Goal: Information Seeking & Learning: Learn about a topic

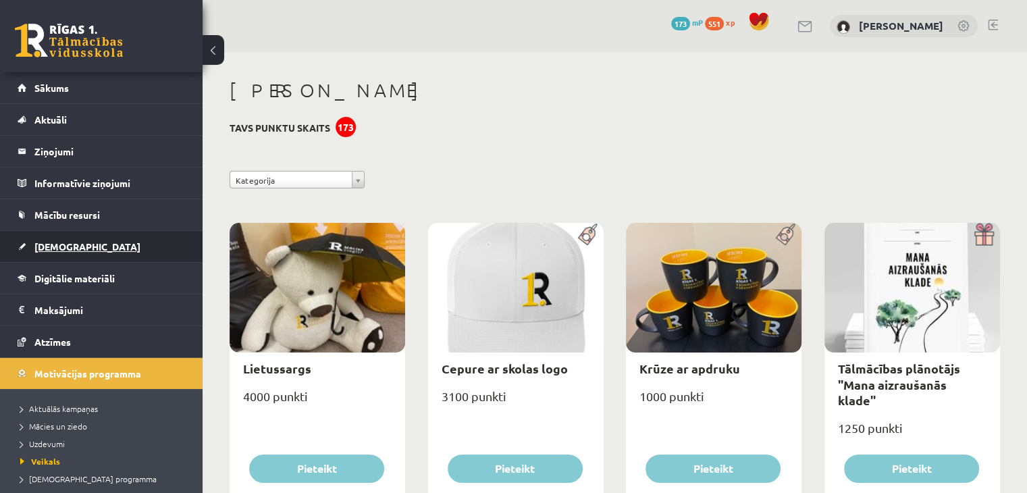
click at [55, 252] on link "[DEMOGRAPHIC_DATA]" at bounding box center [102, 246] width 168 height 31
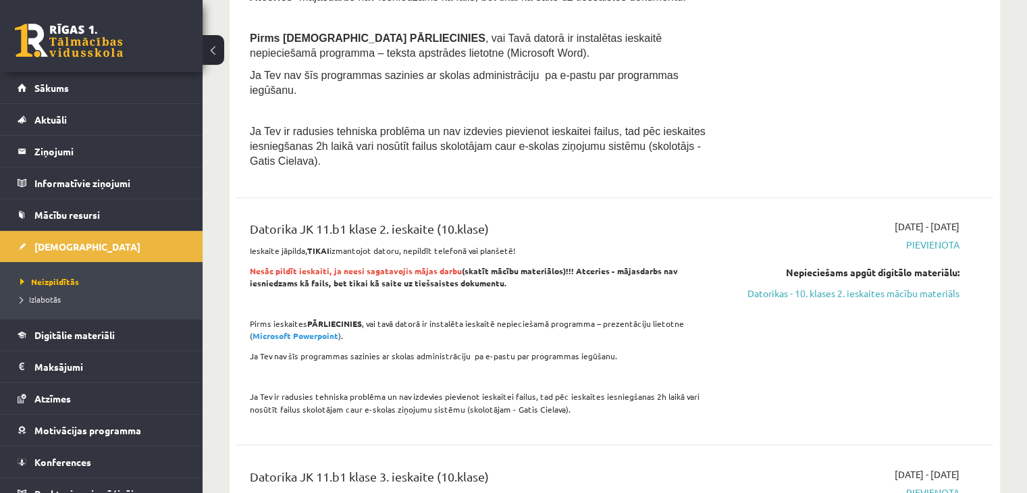
scroll to position [2228, 0]
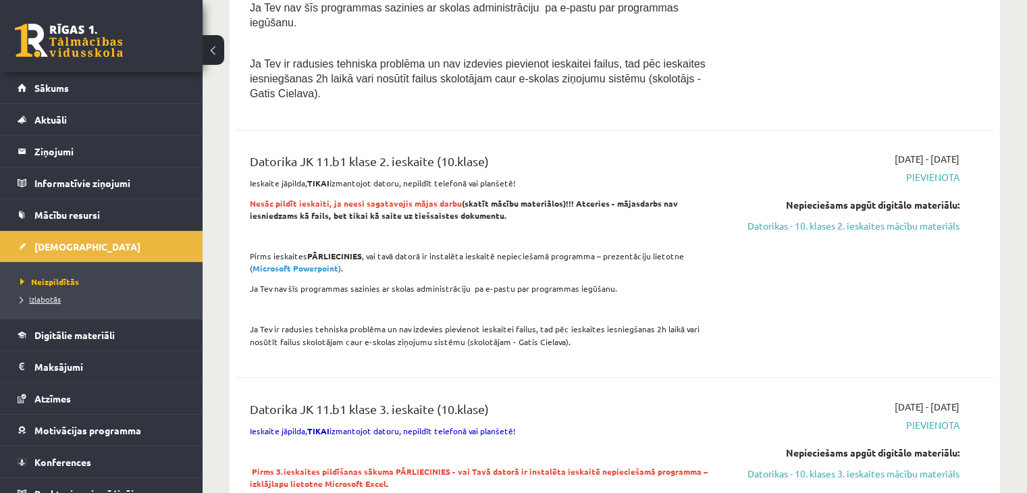
click at [46, 303] on link "Izlabotās" at bounding box center [104, 299] width 169 height 12
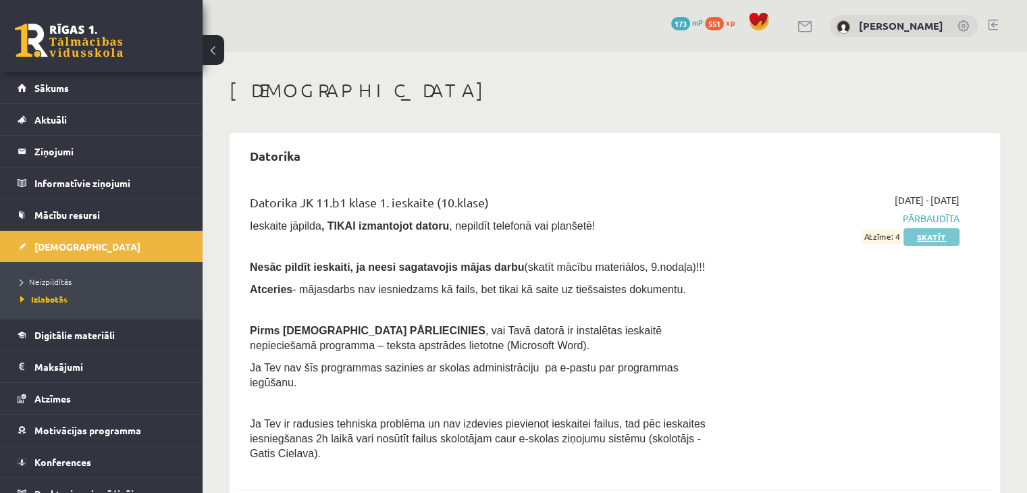
click at [926, 233] on link "Skatīt" at bounding box center [931, 237] width 56 height 18
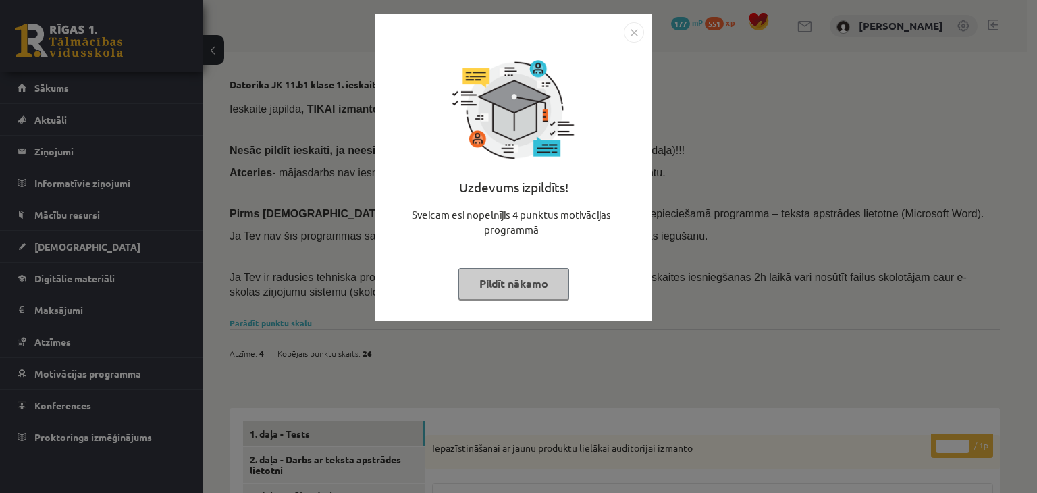
click at [552, 280] on button "Pildīt nākamo" at bounding box center [513, 283] width 111 height 31
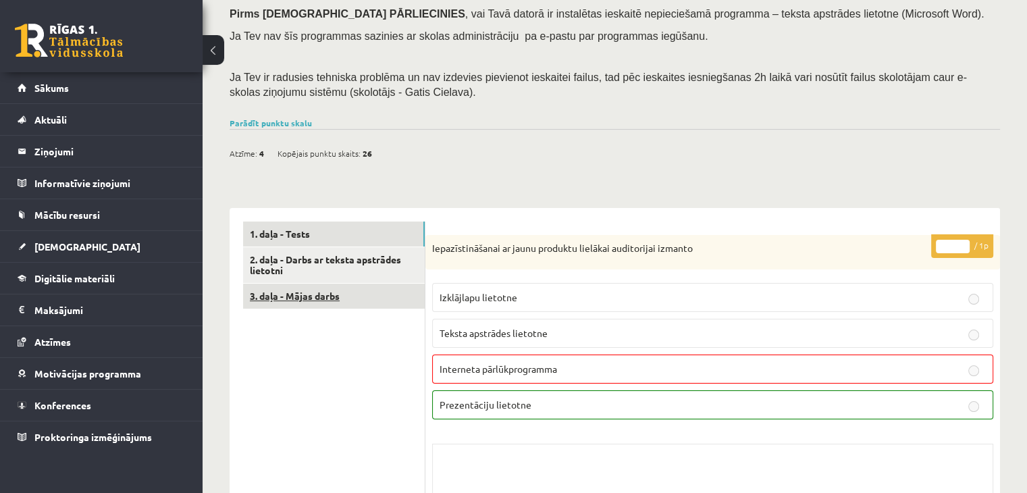
scroll to position [203, 0]
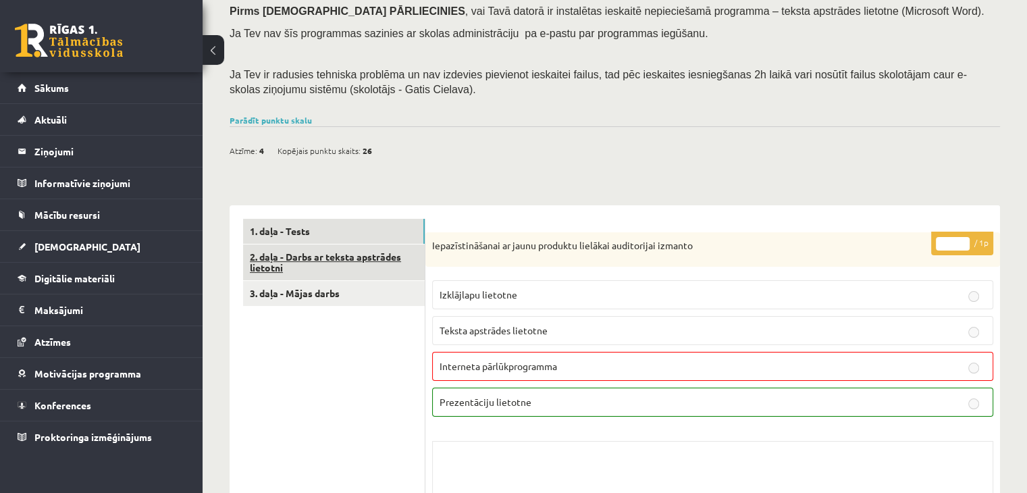
click at [348, 265] on link "2. daļa - Darbs ar teksta apstrādes lietotni" at bounding box center [334, 262] width 182 height 36
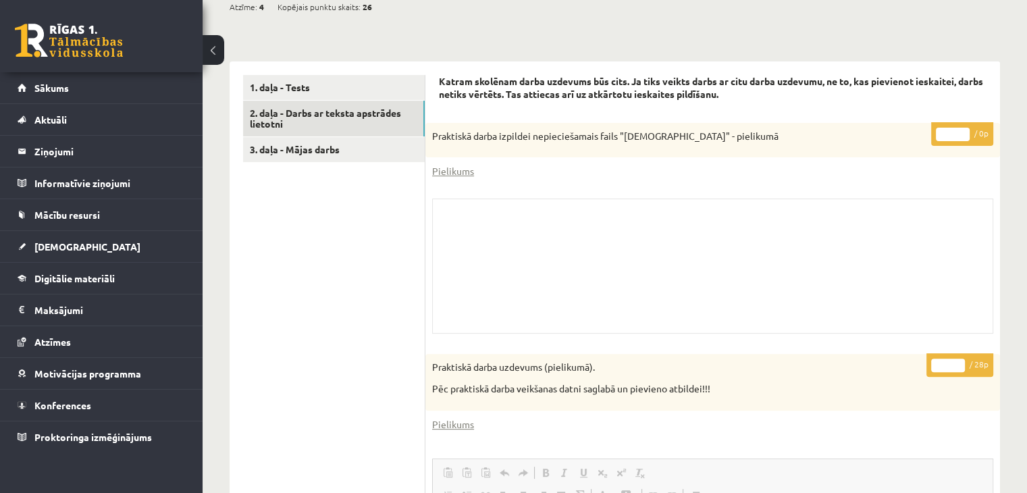
scroll to position [262, 0]
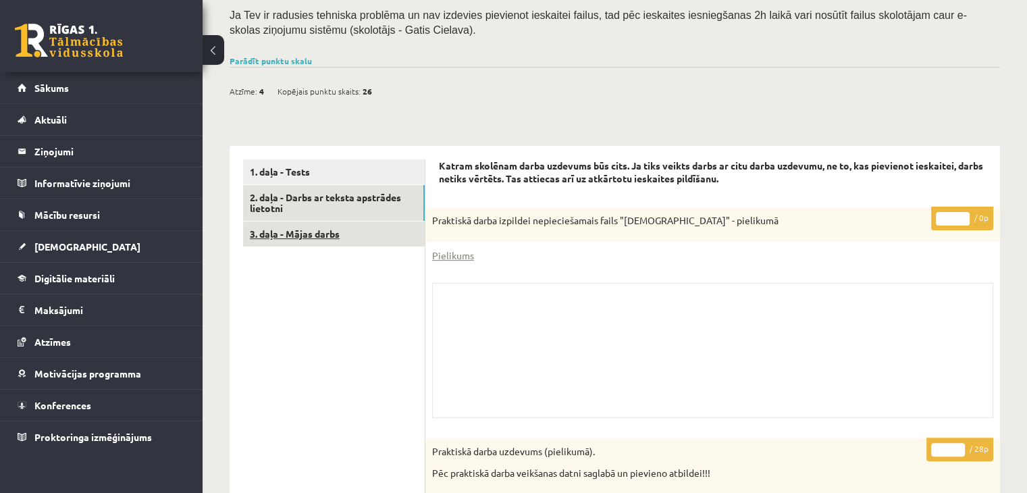
click at [319, 236] on link "3. daļa - Mājas darbs" at bounding box center [334, 233] width 182 height 25
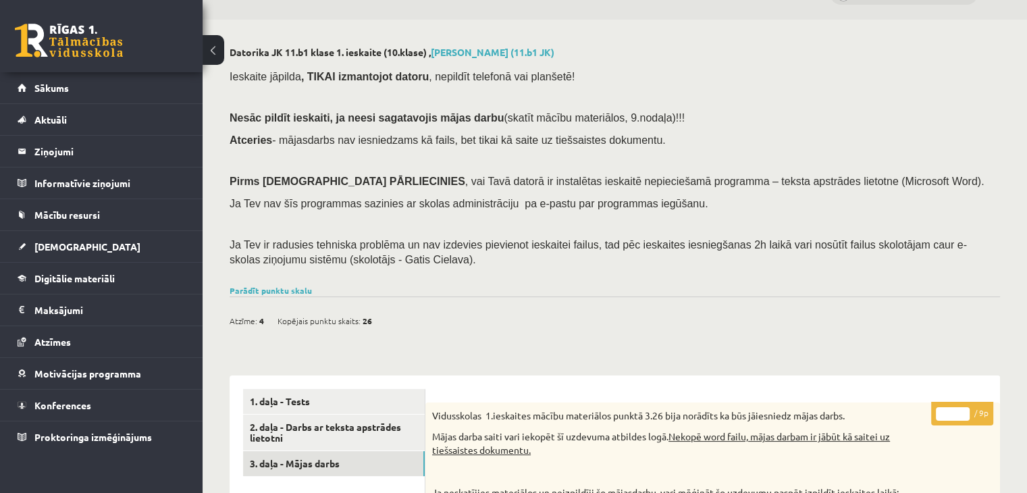
scroll to position [13, 0]
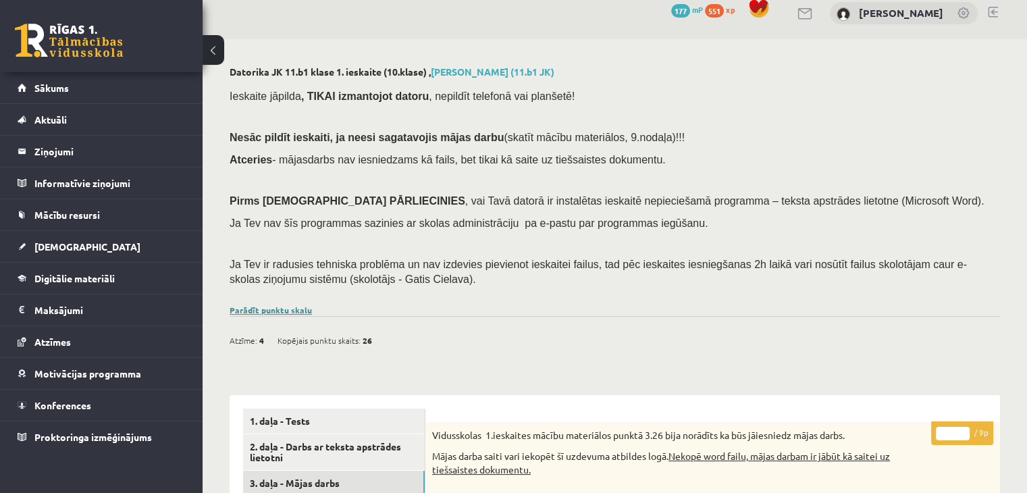
click at [290, 309] on link "Parādīt punktu skalu" at bounding box center [271, 310] width 82 height 11
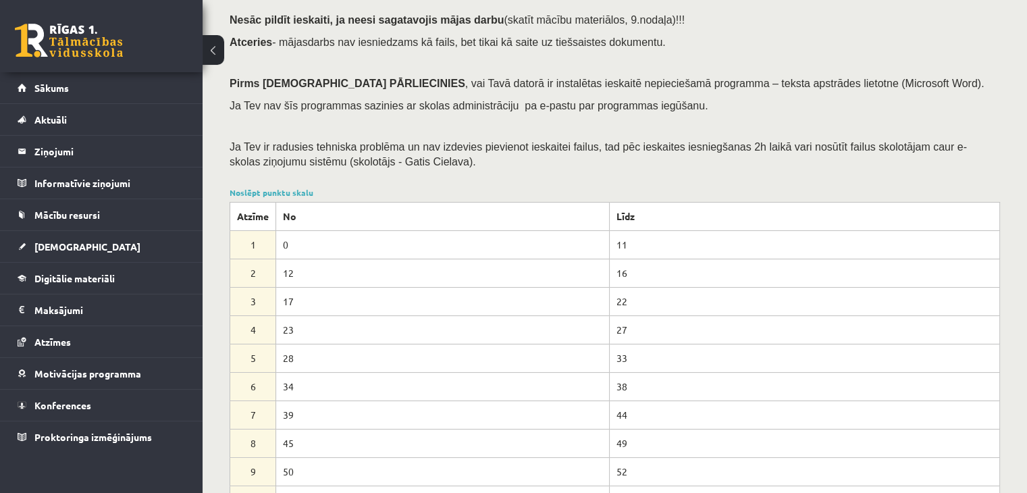
scroll to position [203, 0]
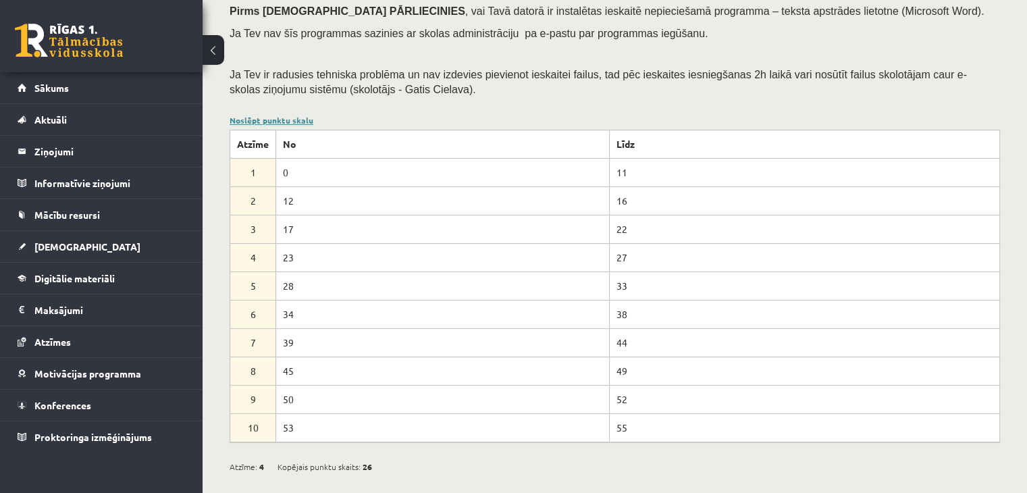
click at [257, 121] on link "Noslēpt punktu skalu" at bounding box center [272, 120] width 84 height 11
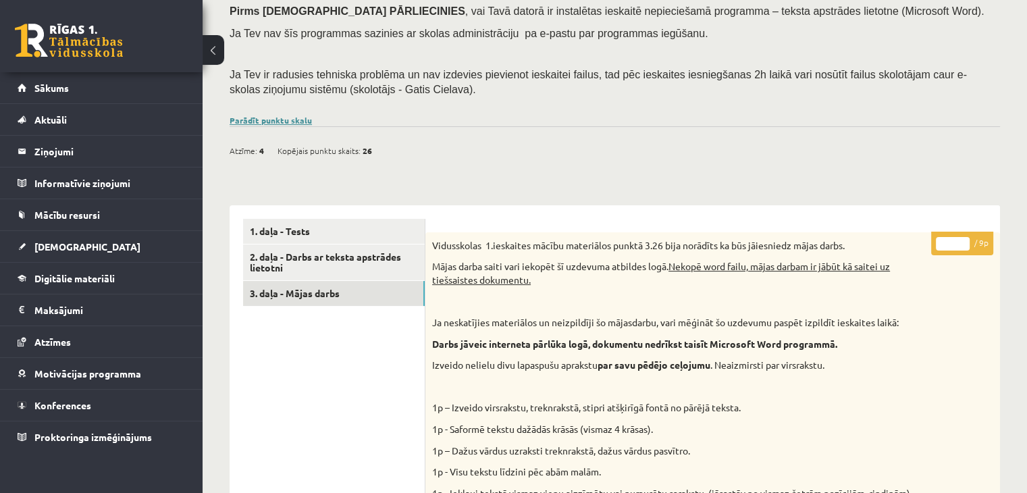
click at [257, 121] on link "Parādīt punktu skalu" at bounding box center [271, 120] width 82 height 11
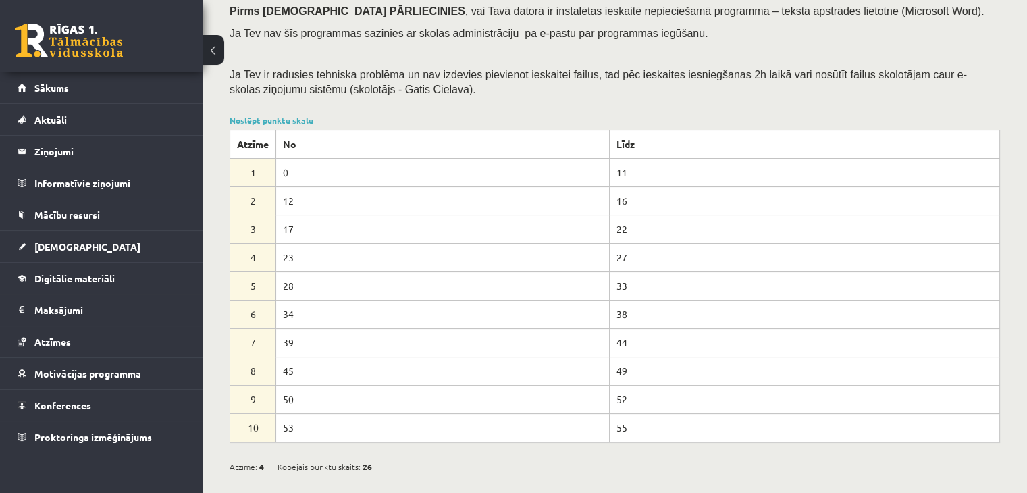
click at [267, 124] on div "Noslēpt punktu skalu Atzīme No Līdz 1 0 11 2 12 16 3 17 22 4 23 27 5 28 33 6 34…" at bounding box center [615, 278] width 770 height 328
click at [297, 120] on link "Noslēpt punktu skalu" at bounding box center [272, 120] width 84 height 11
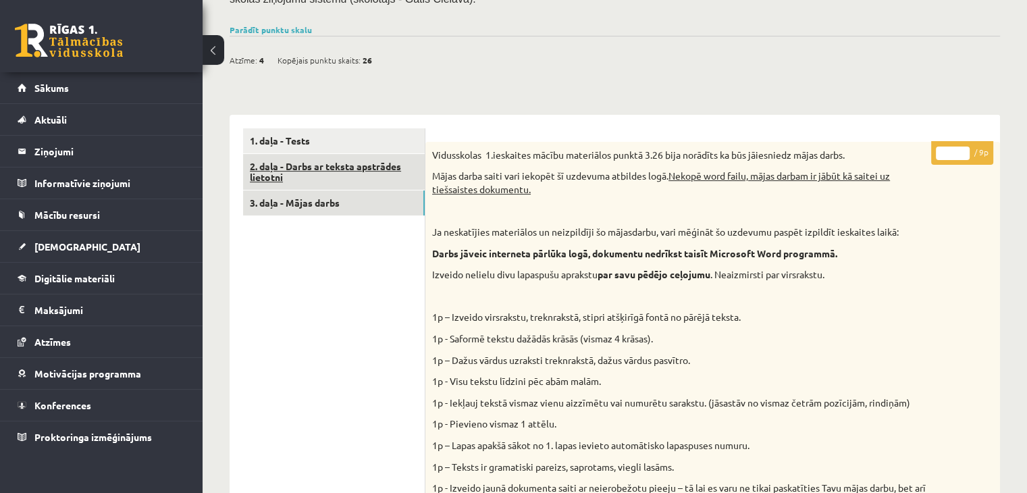
scroll to position [270, 0]
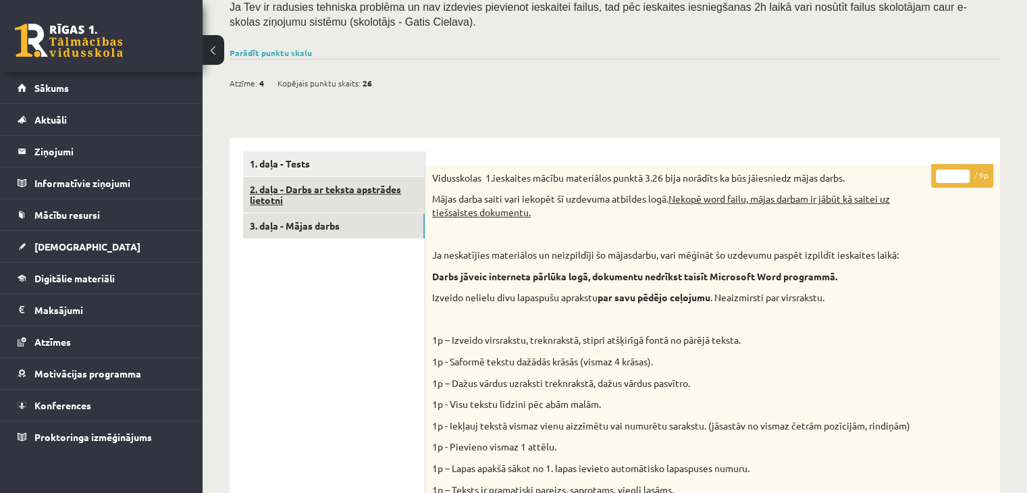
click at [351, 195] on link "2. daļa - Darbs ar teksta apstrādes lietotni" at bounding box center [334, 195] width 182 height 36
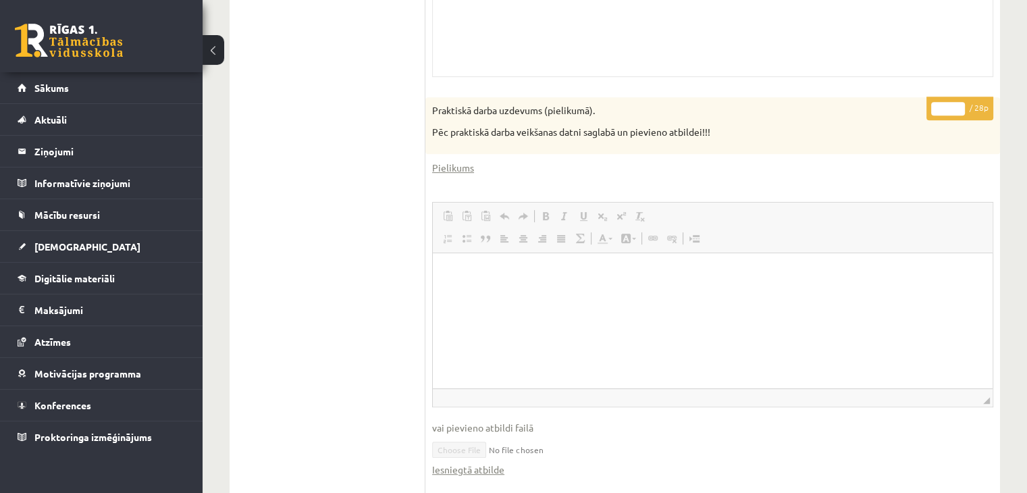
scroll to position [675, 0]
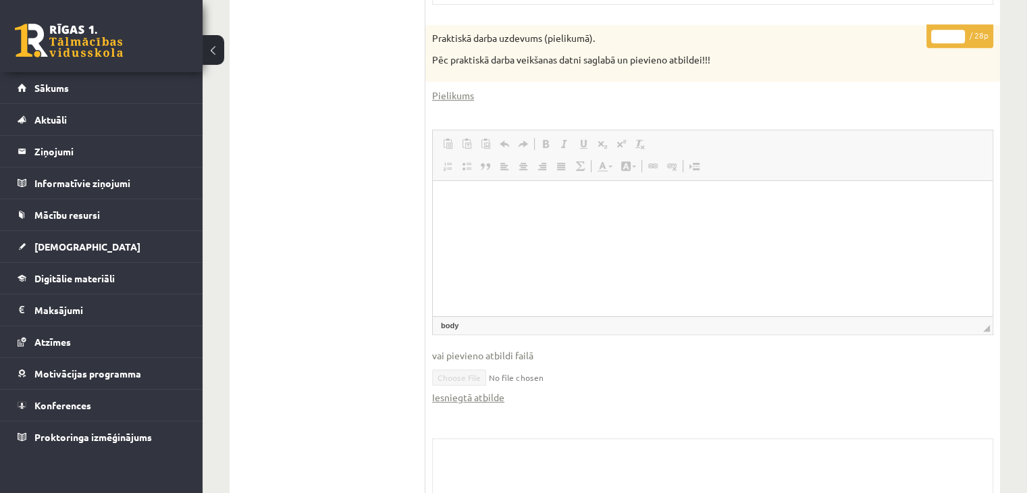
click at [527, 221] on html at bounding box center [713, 200] width 560 height 41
click at [503, 221] on html at bounding box center [713, 200] width 560 height 41
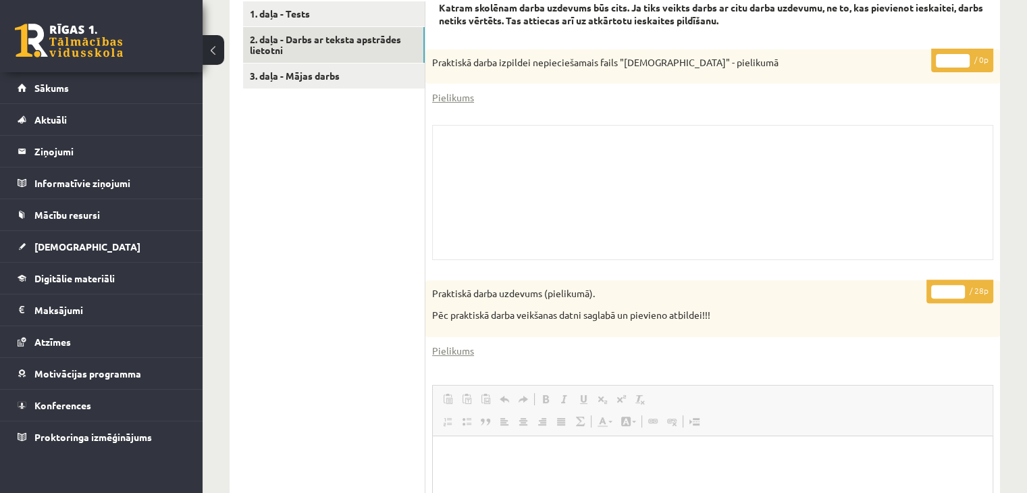
scroll to position [397, 0]
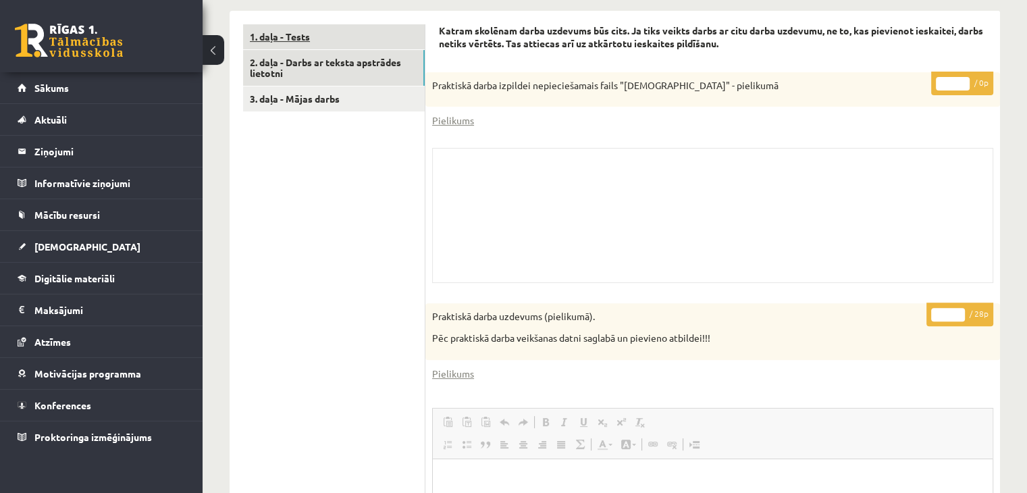
click at [291, 36] on link "1. daļa - Tests" at bounding box center [334, 36] width 182 height 25
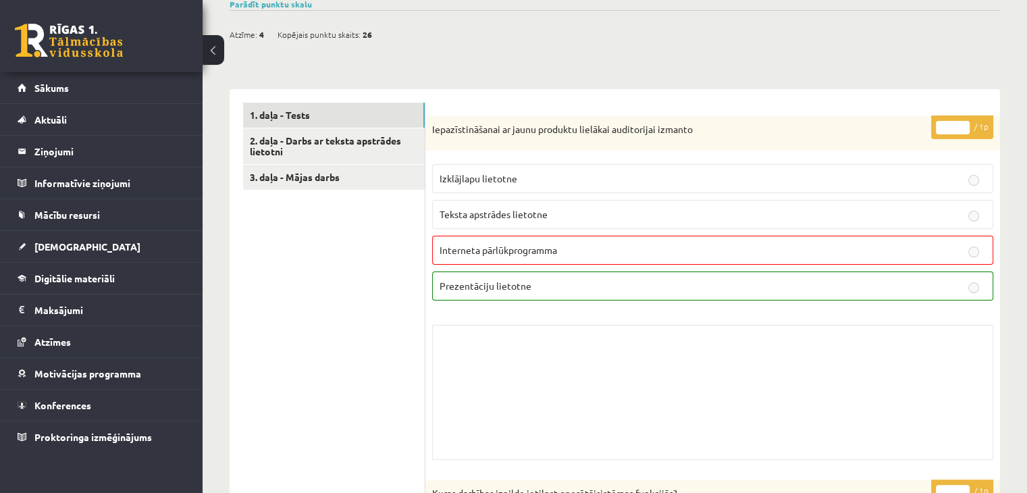
scroll to position [127, 0]
